Goal: Transaction & Acquisition: Purchase product/service

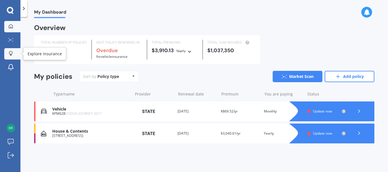
click at [11, 52] on icon at bounding box center [11, 53] width 4 height 5
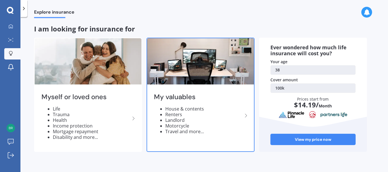
click at [164, 130] on ul "House & contents Renters Landlord Motorcycle Travel and more..." at bounding box center [198, 120] width 89 height 28
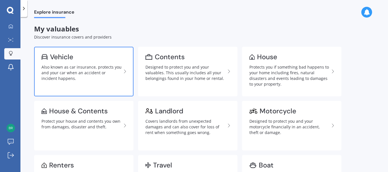
click at [94, 65] on div "Also known as car insurance, protects you and your car when an accident or inci…" at bounding box center [81, 72] width 80 height 17
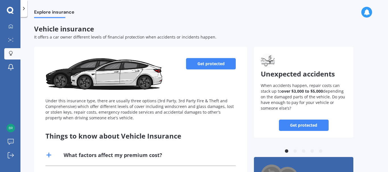
click at [202, 61] on link "Get protected" at bounding box center [211, 63] width 50 height 11
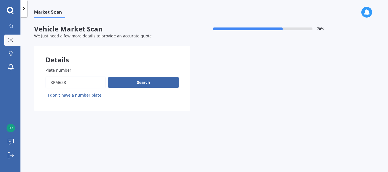
drag, startPoint x: 88, startPoint y: 85, endPoint x: 30, endPoint y: 85, distance: 57.4
click at [30, 85] on div "Market Scan Vehicle Market Scan 70 % We just need a few more details to provide…" at bounding box center [203, 95] width 367 height 155
click at [73, 95] on button "I don’t have a number plate" at bounding box center [74, 95] width 58 height 9
select select "19"
select select "03"
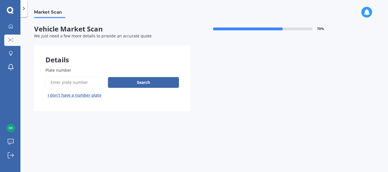
select select "1987"
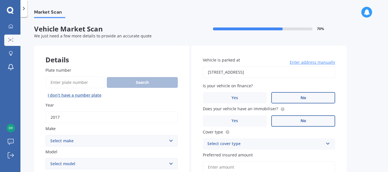
click at [87, 112] on input "2017" at bounding box center [111, 118] width 132 height 12
drag, startPoint x: 44, startPoint y: 114, endPoint x: 29, endPoint y: 115, distance: 14.8
click at [29, 115] on div "Market Scan Vehicle Market Scan 70 % We just need a few more details to provide…" at bounding box center [203, 95] width 367 height 155
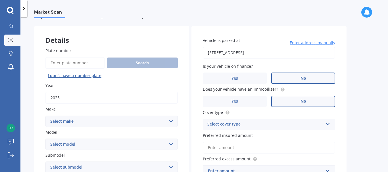
type input "2025"
drag, startPoint x: 91, startPoint y: 141, endPoint x: 92, endPoint y: 130, distance: 11.4
click at [91, 141] on select "Select model" at bounding box center [111, 144] width 132 height 11
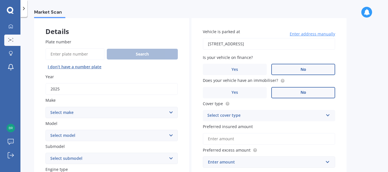
click at [95, 117] on select "Select make AC ALFA ROMEO ASTON [PERSON_NAME] AUDI AUSTIN BEDFORD Bentley BMW B…" at bounding box center [111, 112] width 132 height 11
select select "JAECOO"
click at [45, 107] on select "Select make AC ALFA ROMEO ASTON [PERSON_NAME] AUDI AUSTIN BEDFORD Bentley BMW B…" at bounding box center [111, 112] width 132 height 11
click at [71, 133] on select "Select model J7" at bounding box center [111, 135] width 132 height 11
select select "J7"
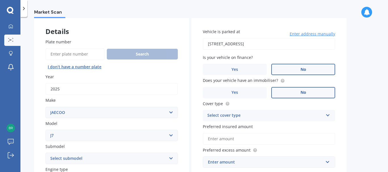
click at [45, 130] on select "Select model J7" at bounding box center [111, 135] width 132 height 11
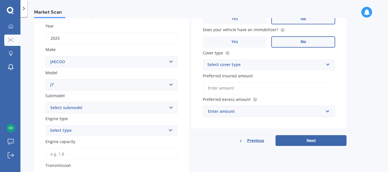
scroll to position [85, 0]
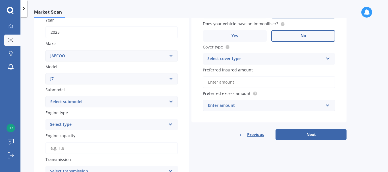
click at [91, 102] on select "Select submodel 1.6T EX Plus" at bounding box center [111, 101] width 132 height 11
select select "1.6T EX PLUS"
click at [45, 96] on select "Select submodel 1.6T EX Plus" at bounding box center [111, 101] width 132 height 11
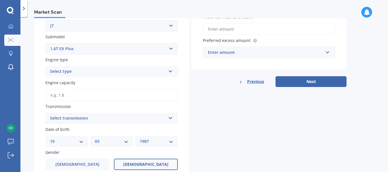
scroll to position [142, 0]
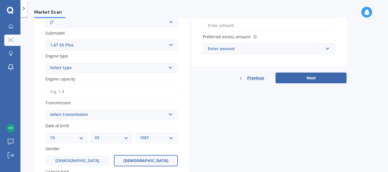
click at [91, 74] on div "Plate number Search I don’t have a number plate Year [DATE] Make Select make AC…" at bounding box center [111, 80] width 155 height 333
click at [93, 70] on div "Select type" at bounding box center [108, 68] width 116 height 7
click at [85, 78] on div "Petrol" at bounding box center [112, 79] width 132 height 10
click at [85, 91] on input "Engine capacity" at bounding box center [111, 92] width 132 height 12
type input "1.5"
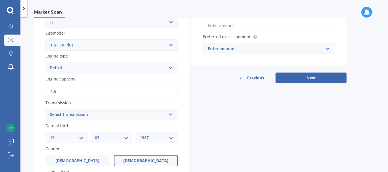
click at [80, 114] on div "Select transmission" at bounding box center [108, 115] width 116 height 7
click at [62, 126] on div "Auto" at bounding box center [112, 126] width 132 height 10
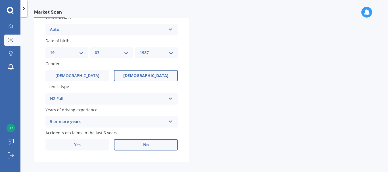
scroll to position [232, 0]
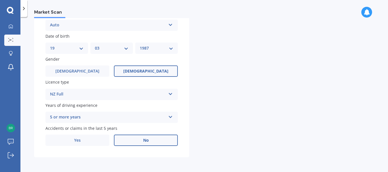
click at [78, 114] on div "5 or more years" at bounding box center [108, 117] width 116 height 7
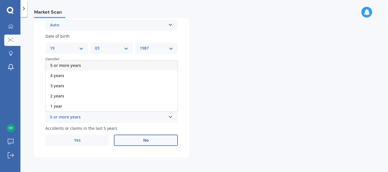
click at [78, 114] on div "5 or more years" at bounding box center [108, 117] width 116 height 7
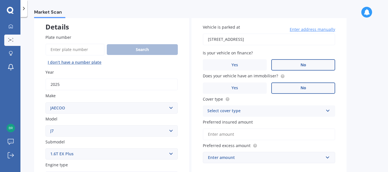
scroll to position [0, 0]
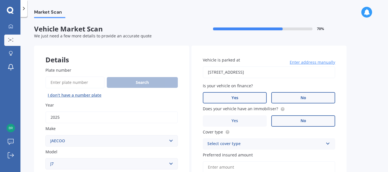
click at [243, 93] on label "Yes" at bounding box center [235, 97] width 64 height 11
click at [0, 0] on input "Yes" at bounding box center [0, 0] width 0 height 0
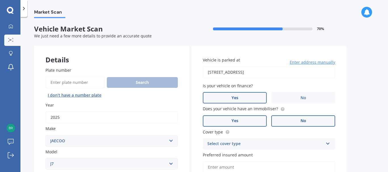
click at [245, 123] on label "Yes" at bounding box center [235, 121] width 64 height 11
click at [0, 0] on input "Yes" at bounding box center [0, 0] width 0 height 0
click at [261, 141] on div "Select cover type" at bounding box center [265, 144] width 116 height 7
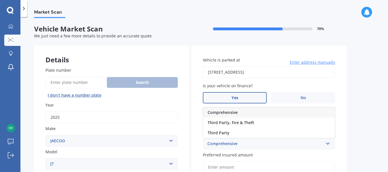
click at [252, 113] on div "Comprehensive" at bounding box center [269, 113] width 132 height 10
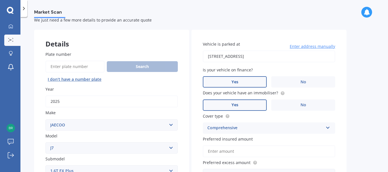
scroll to position [57, 0]
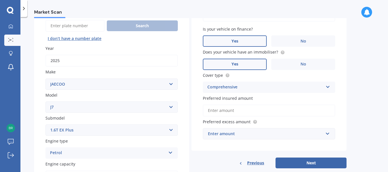
click at [261, 109] on input "Preferred insured amount" at bounding box center [269, 111] width 132 height 12
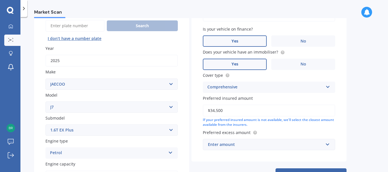
type input "$34,500"
click at [284, 142] on div "Enter amount" at bounding box center [265, 145] width 115 height 6
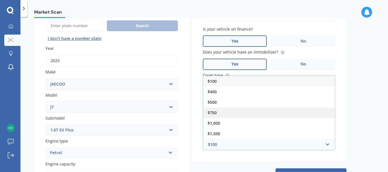
click at [240, 115] on div "$750" at bounding box center [269, 113] width 132 height 11
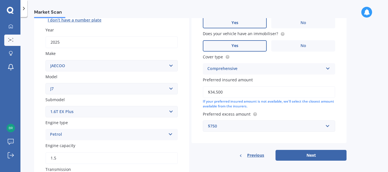
scroll to position [85, 0]
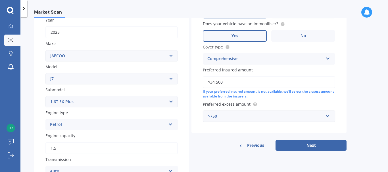
click at [254, 116] on div "$750" at bounding box center [265, 116] width 115 height 6
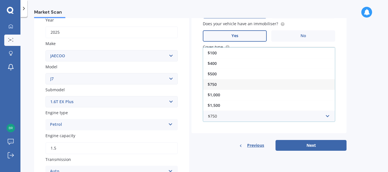
click at [263, 82] on div "$750" at bounding box center [269, 84] width 132 height 11
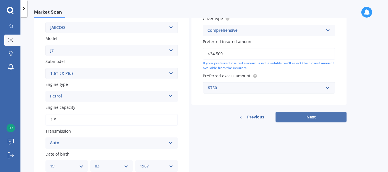
click at [317, 116] on button "Next" at bounding box center [310, 117] width 71 height 11
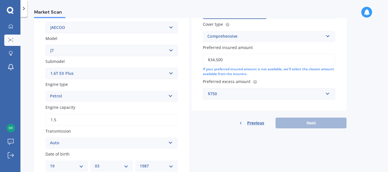
scroll to position [39, 0]
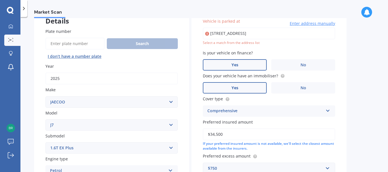
type input "[STREET_ADDRESS]"
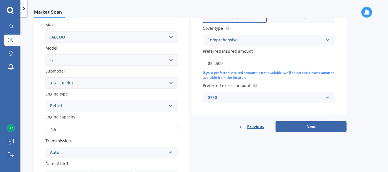
scroll to position [124, 0]
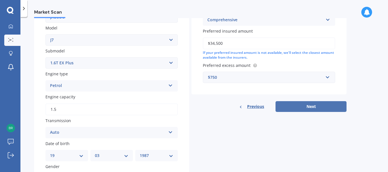
click at [299, 109] on button "Next" at bounding box center [310, 106] width 71 height 11
select select "19"
select select "03"
select select "1987"
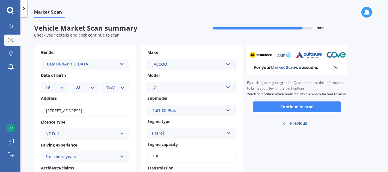
scroll to position [0, 0]
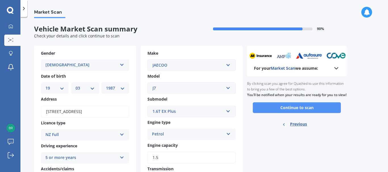
click at [296, 113] on button "Continue to scan" at bounding box center [297, 108] width 88 height 11
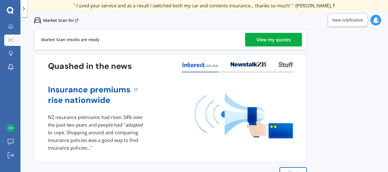
click at [266, 40] on div "View my quotes" at bounding box center [273, 40] width 34 height 14
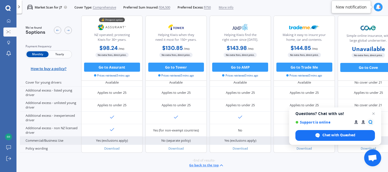
scroll to position [305, 0]
